Goal: Transaction & Acquisition: Purchase product/service

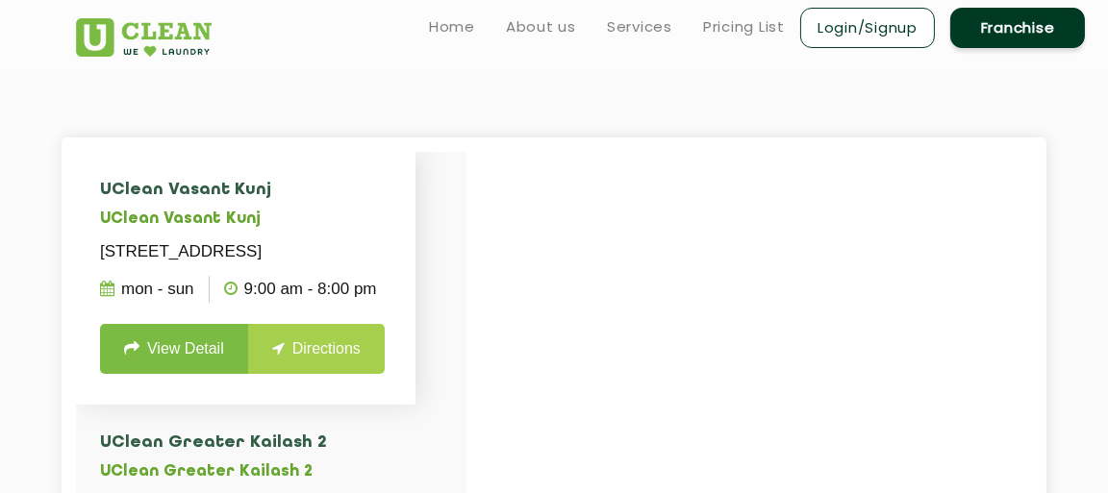
click at [178, 374] on link "View Detail" at bounding box center [174, 349] width 148 height 50
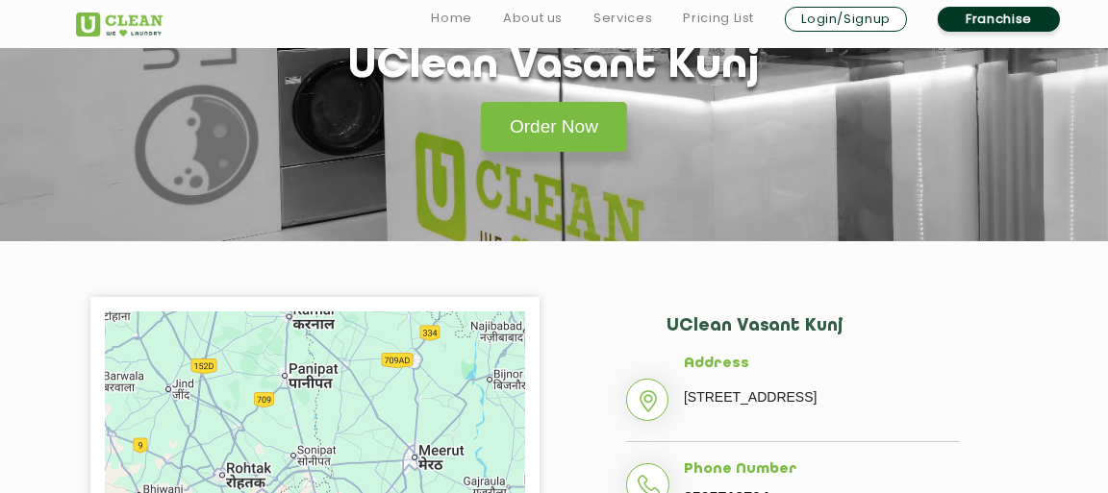
scroll to position [191, 0]
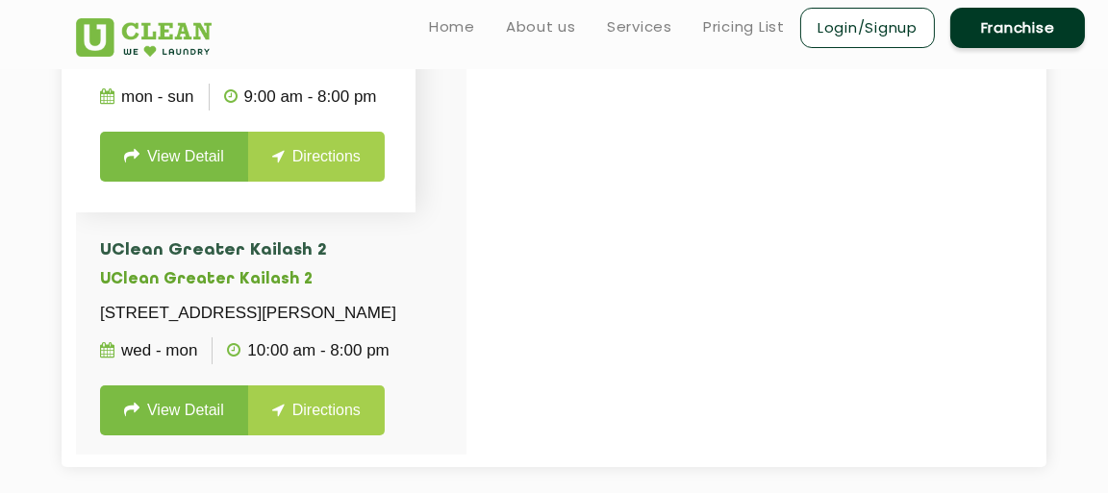
scroll to position [191, 0]
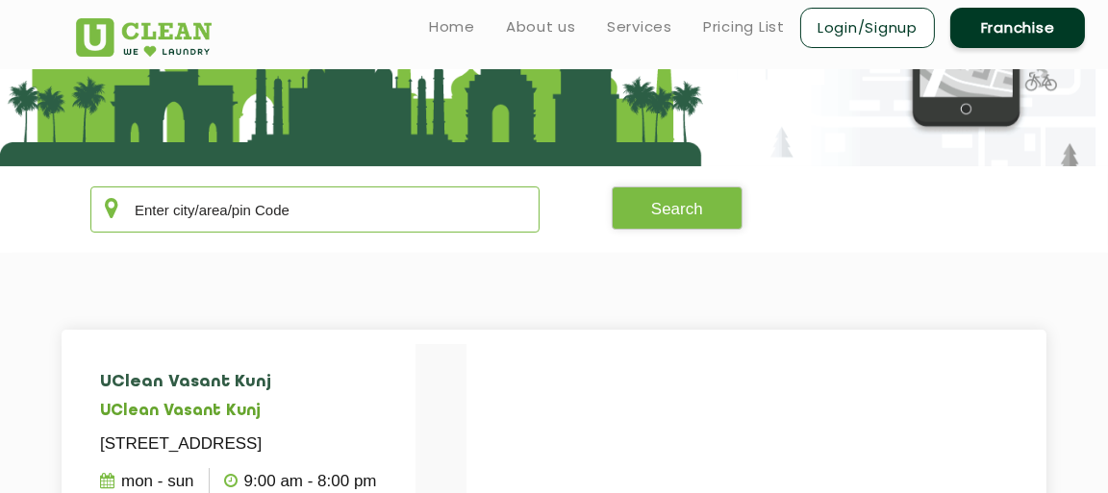
click at [235, 211] on input "text" at bounding box center [314, 210] width 449 height 46
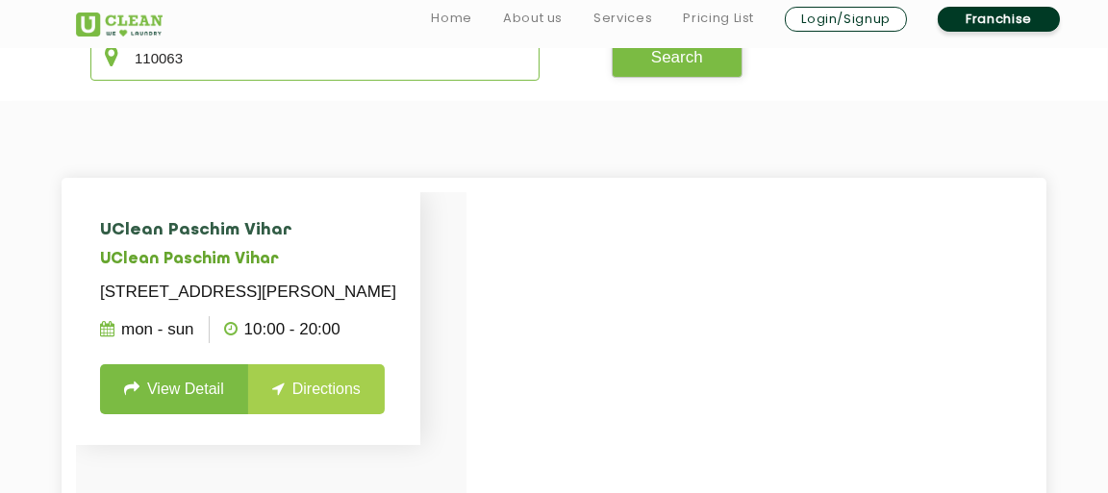
scroll to position [384, 0]
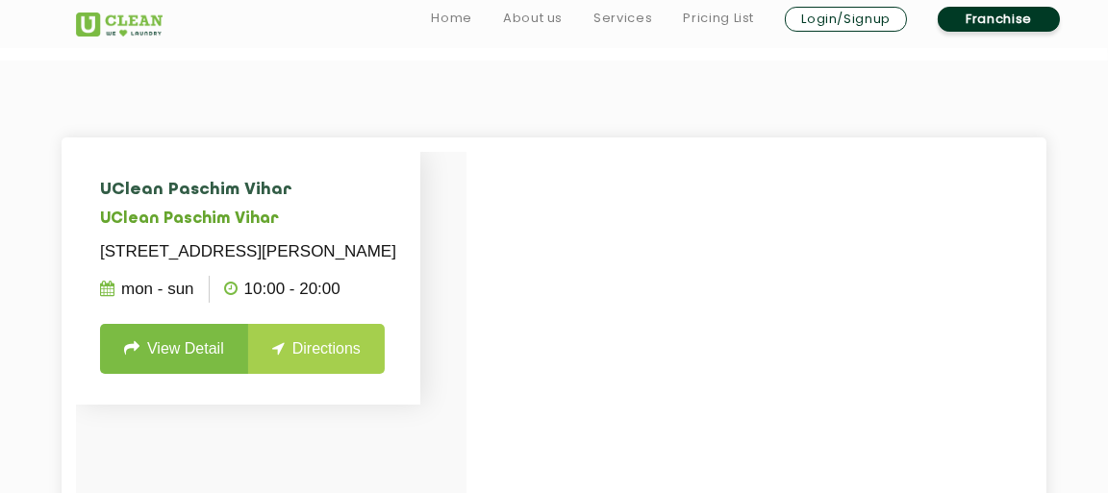
type input "110063"
click at [119, 358] on link "View Detail" at bounding box center [174, 349] width 148 height 50
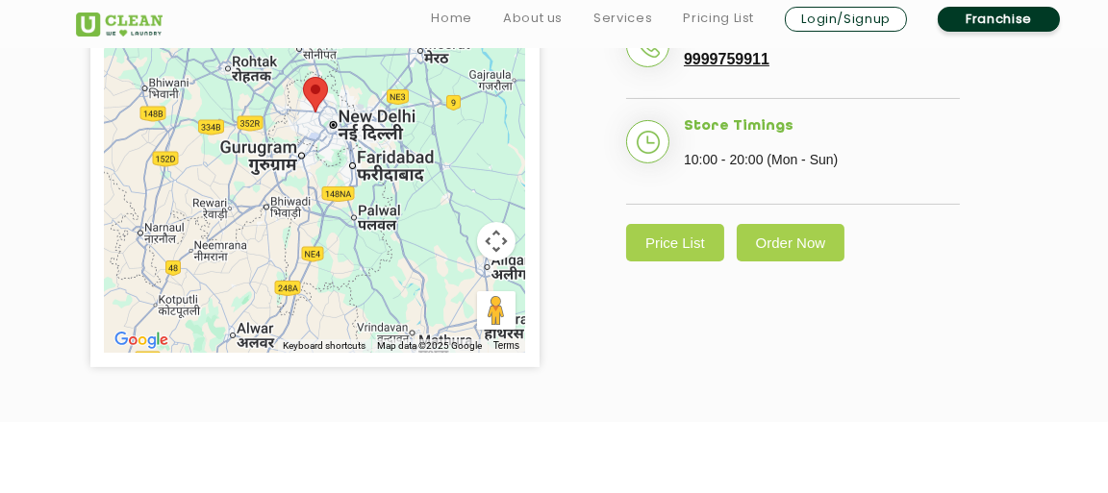
scroll to position [672, 0]
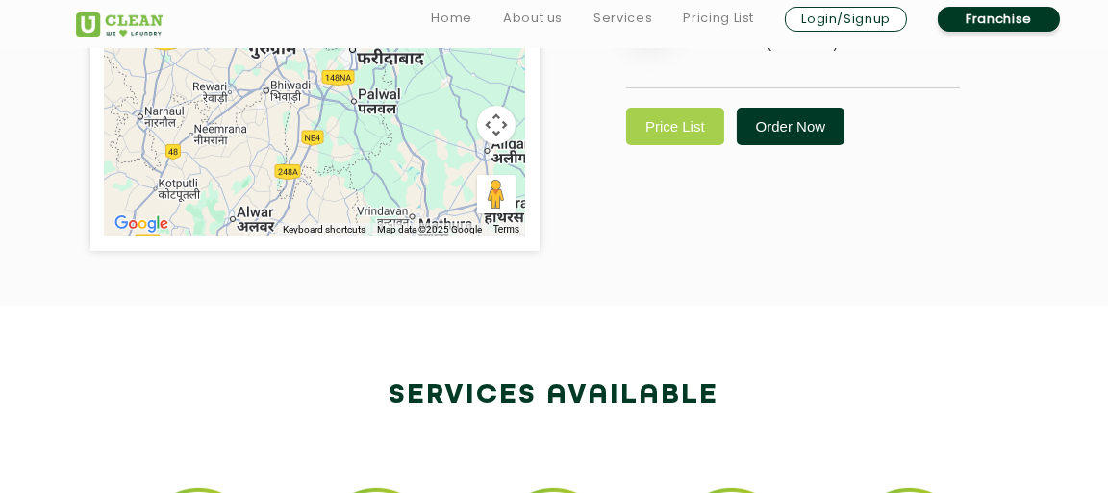
click at [797, 139] on link "Order Now" at bounding box center [791, 126] width 109 height 37
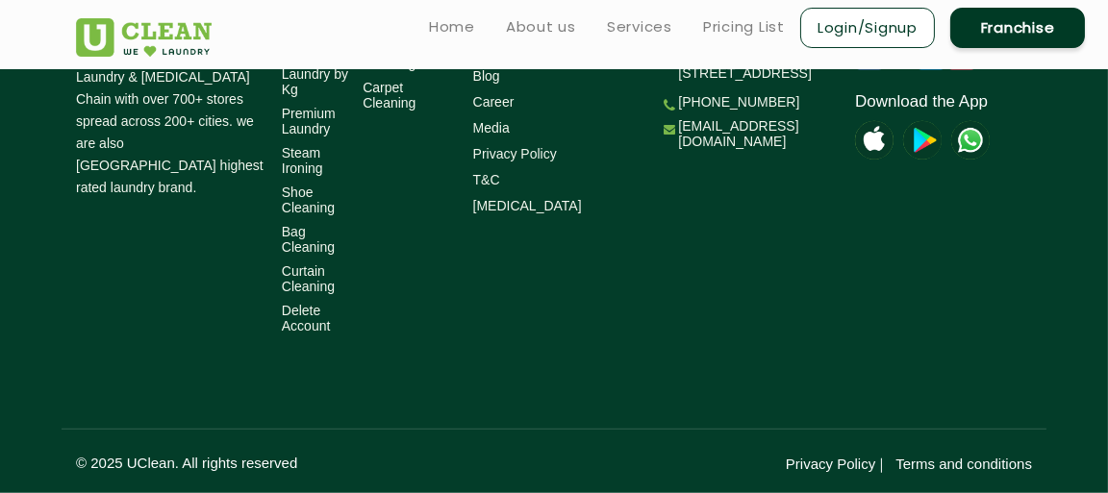
scroll to position [1829, 0]
